Goal: Task Accomplishment & Management: Complete application form

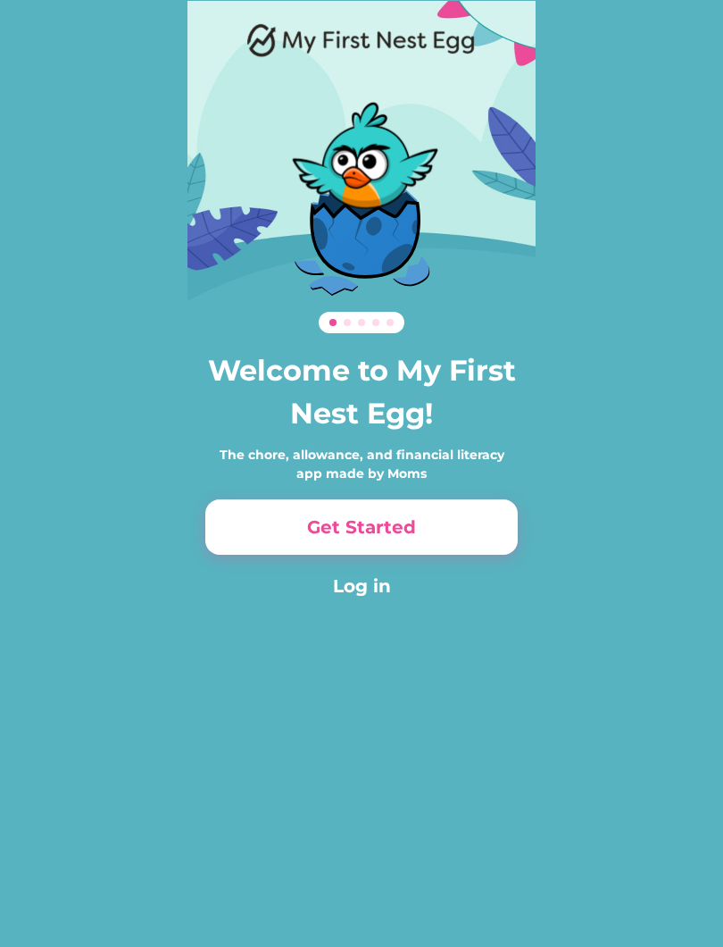
click at [442, 537] on button "Get Started" at bounding box center [361, 526] width 313 height 55
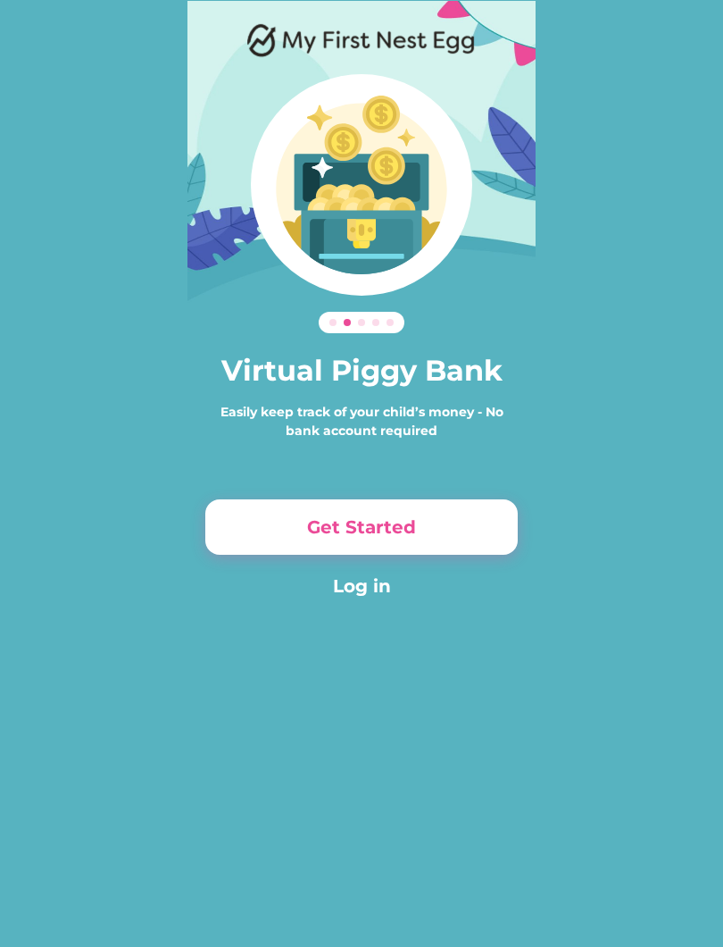
click at [445, 537] on button "Get Started" at bounding box center [361, 526] width 313 height 55
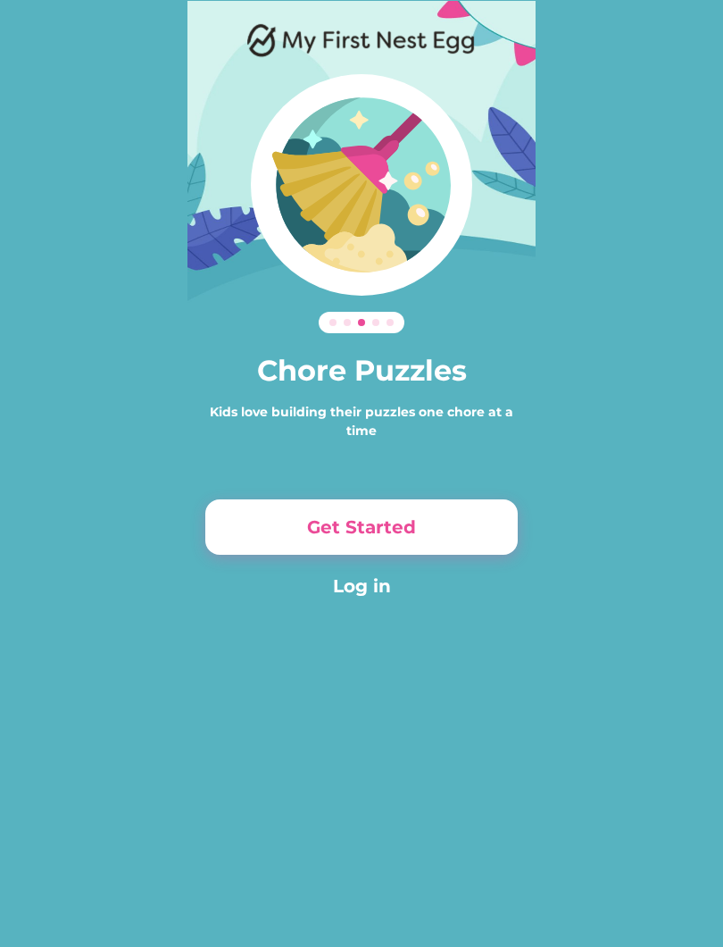
click at [433, 528] on button "Get Started" at bounding box center [361, 526] width 313 height 55
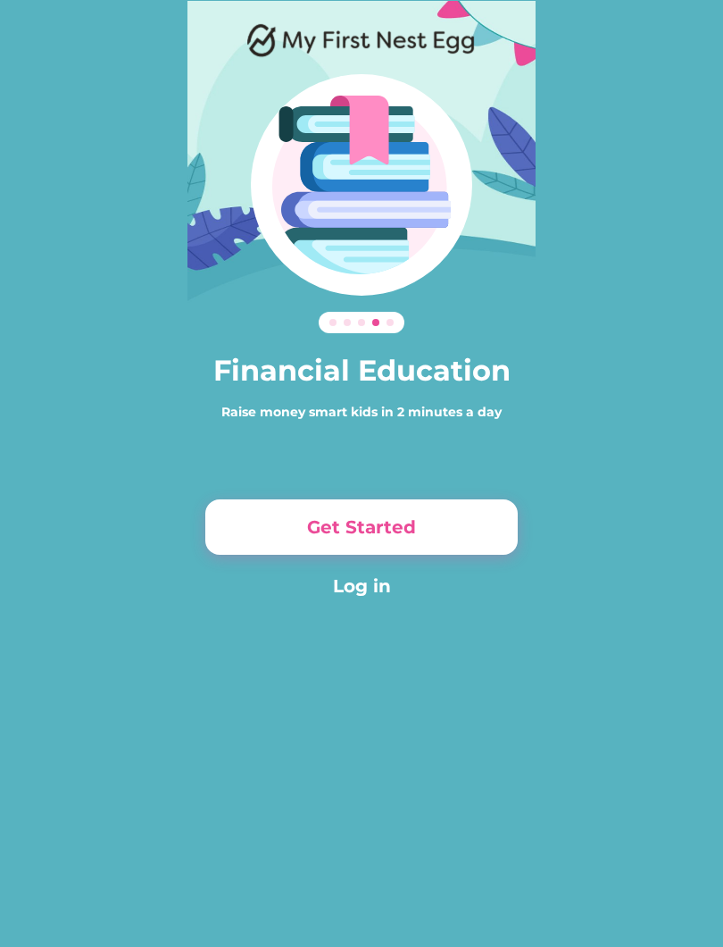
click at [425, 526] on button "Get Started" at bounding box center [361, 526] width 313 height 55
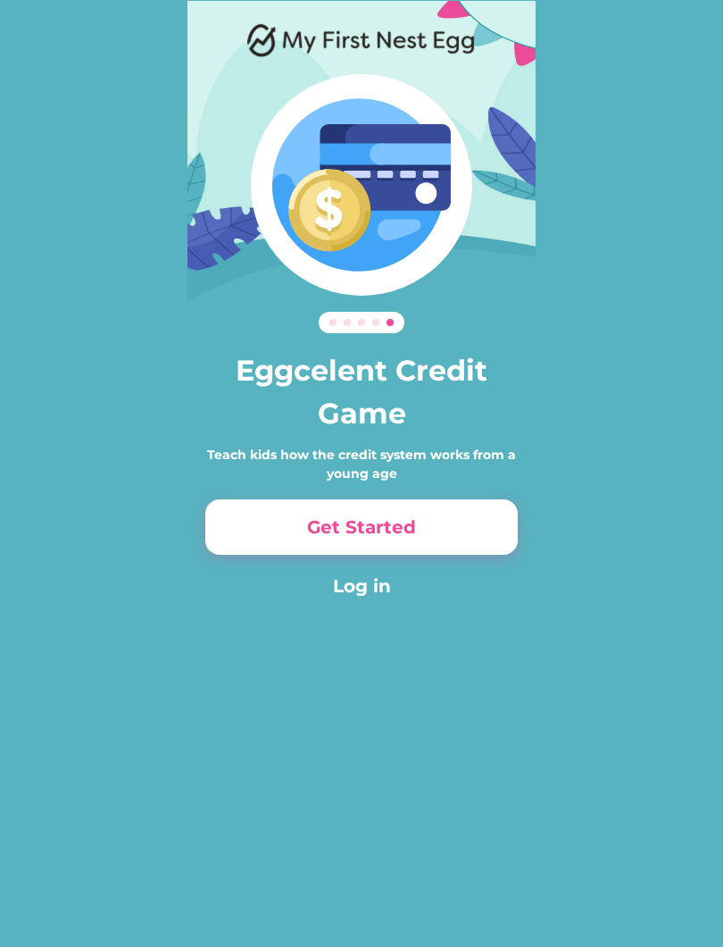
click at [421, 529] on button "Get Started" at bounding box center [361, 526] width 313 height 55
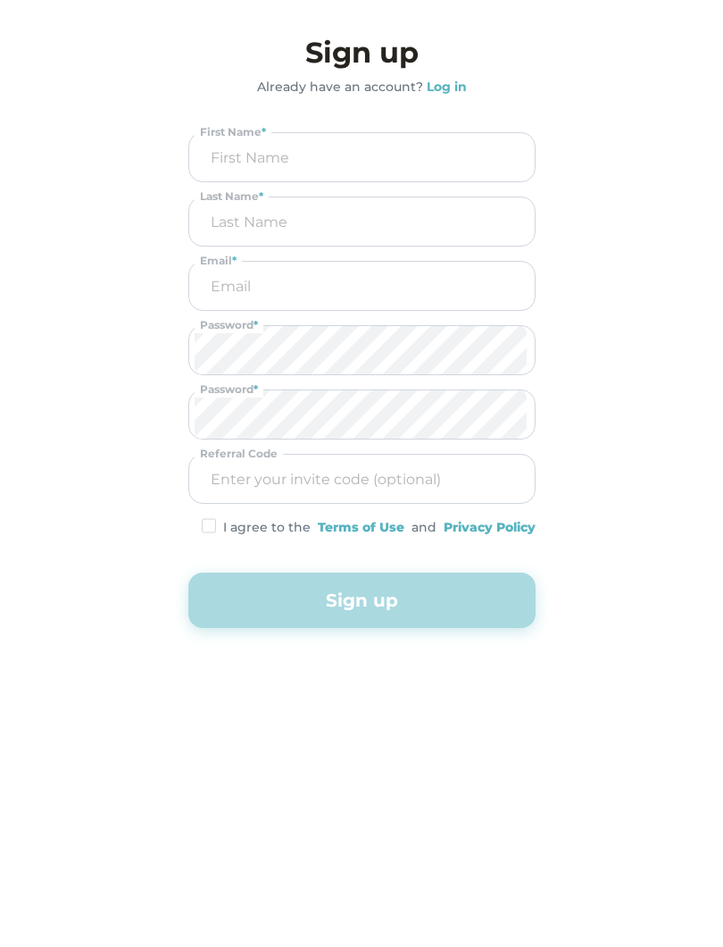
click at [450, 107] on div "Sign up Already have an account? Log in First Name * Last Name * Email * Passwo…" at bounding box center [361, 329] width 347 height 597
click at [447, 88] on strong "Log in" at bounding box center [447, 87] width 40 height 16
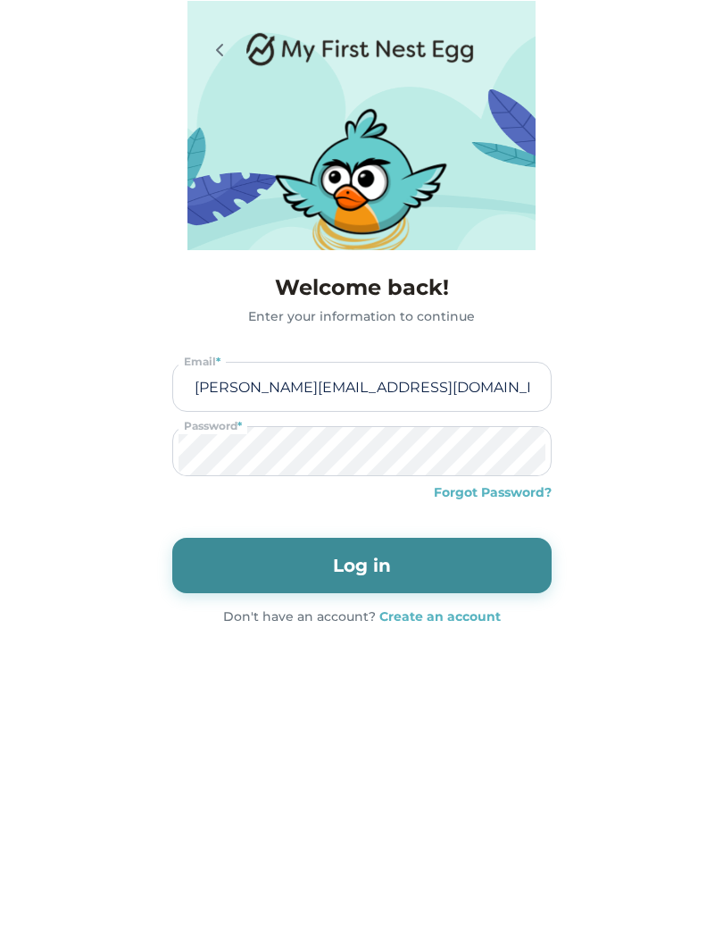
click at [464, 542] on button "Log in" at bounding box center [362, 565] width 380 height 55
click at [468, 562] on button "Log in" at bounding box center [362, 565] width 380 height 55
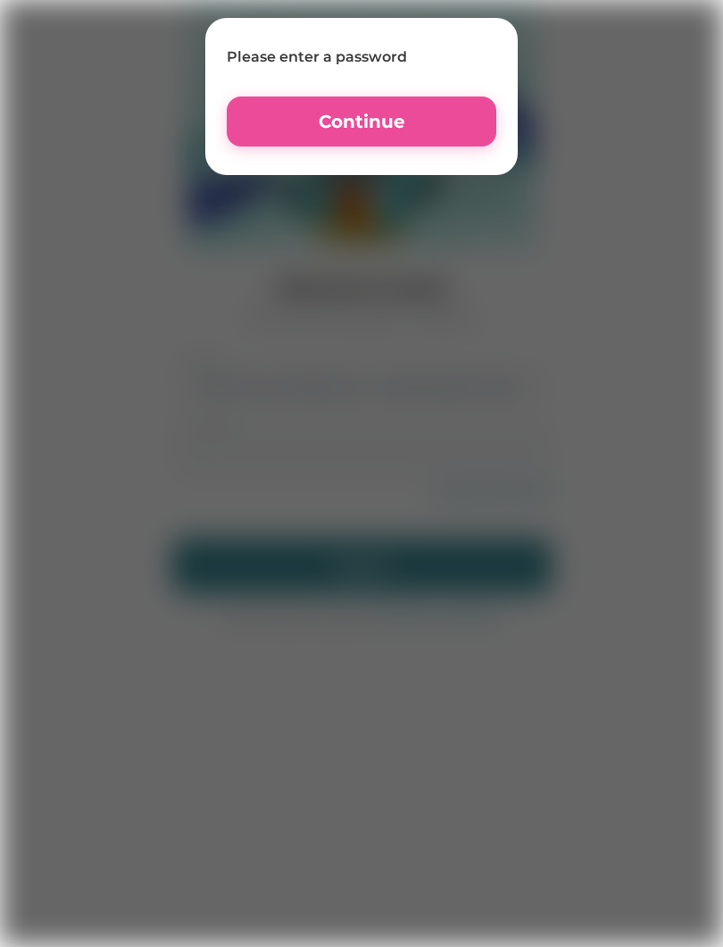
click at [482, 548] on div at bounding box center [361, 472] width 723 height 947
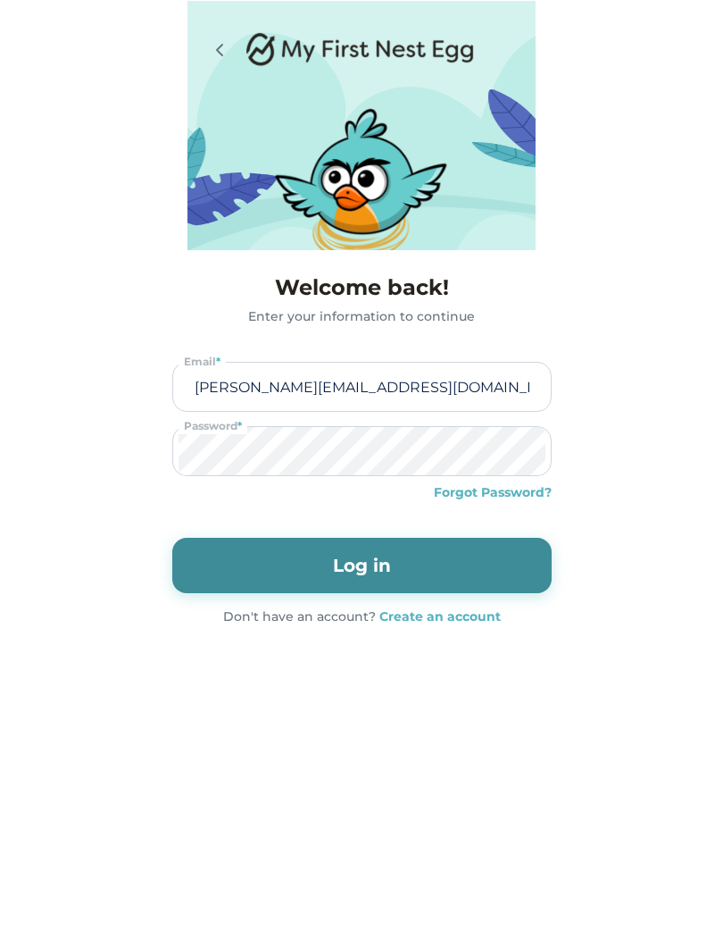
click at [444, 564] on button "Log in" at bounding box center [362, 565] width 380 height 55
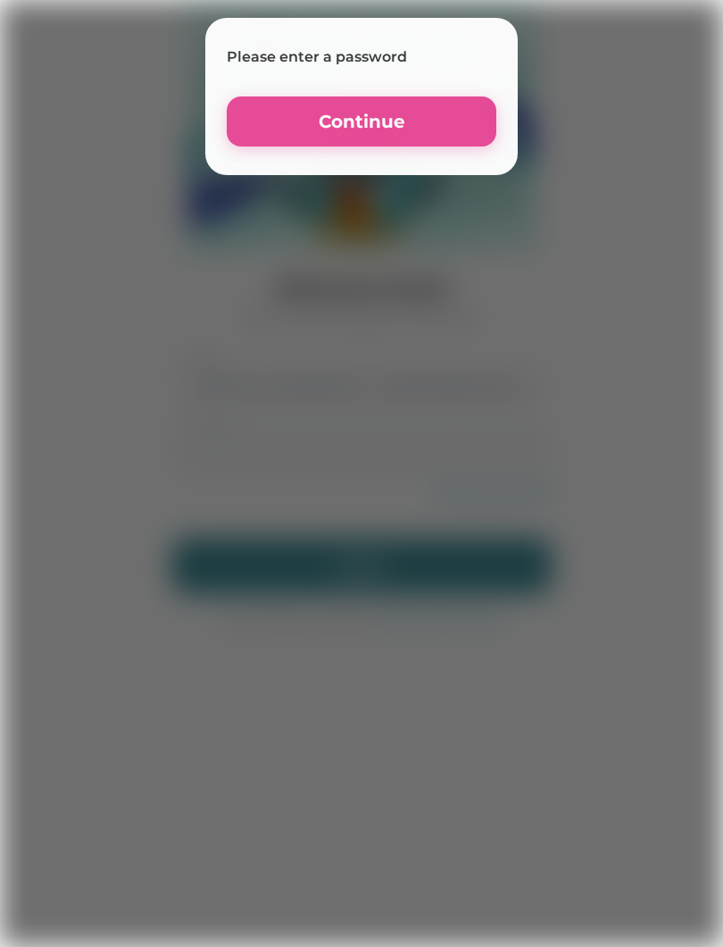
click at [439, 558] on div at bounding box center [361, 473] width 723 height 947
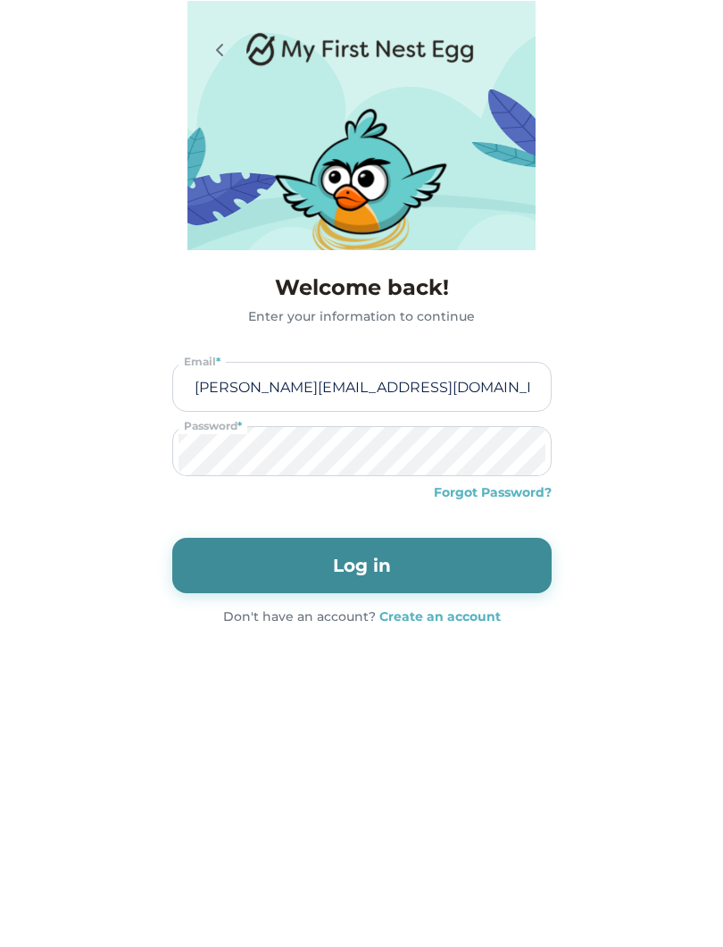
click at [415, 564] on button "Log in" at bounding box center [362, 565] width 380 height 55
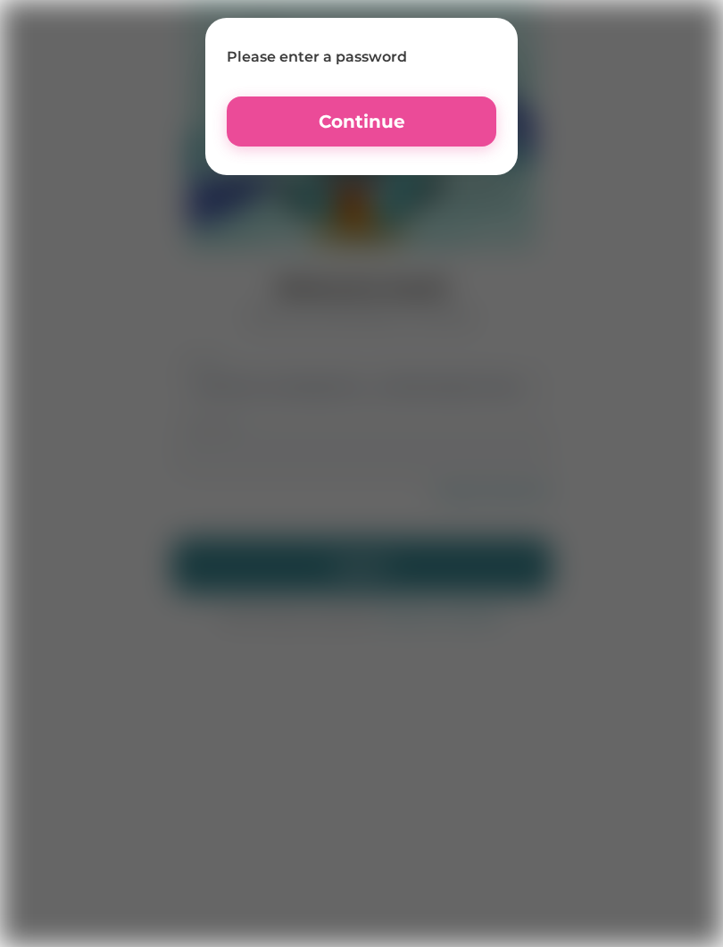
click at [430, 127] on button "Continue" at bounding box center [362, 121] width 270 height 50
